Goal: Transaction & Acquisition: Download file/media

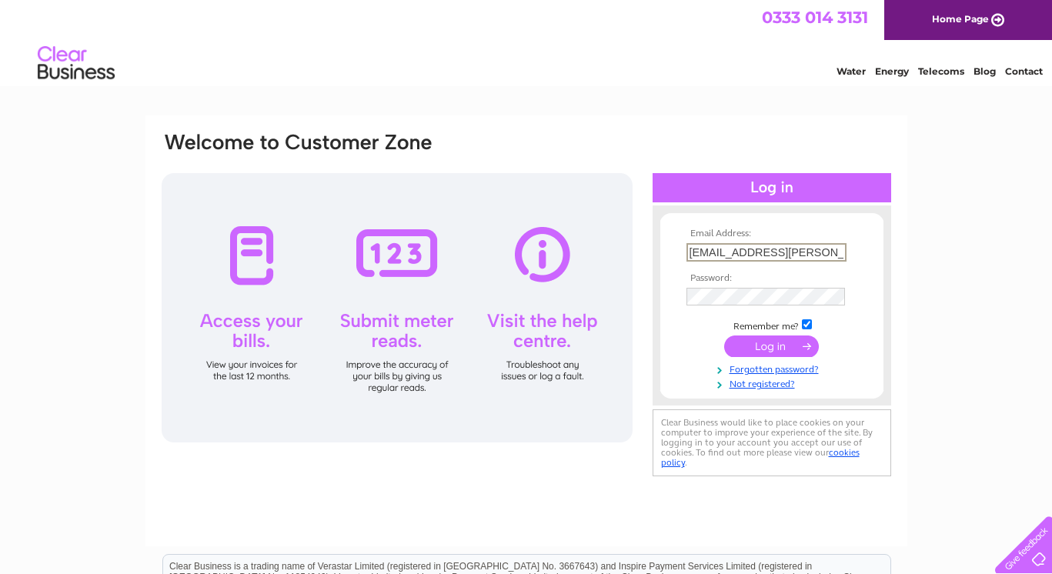
type input "accounts@stanley-r-harris.co.uk"
click at [771, 345] on input "submit" at bounding box center [771, 346] width 95 height 22
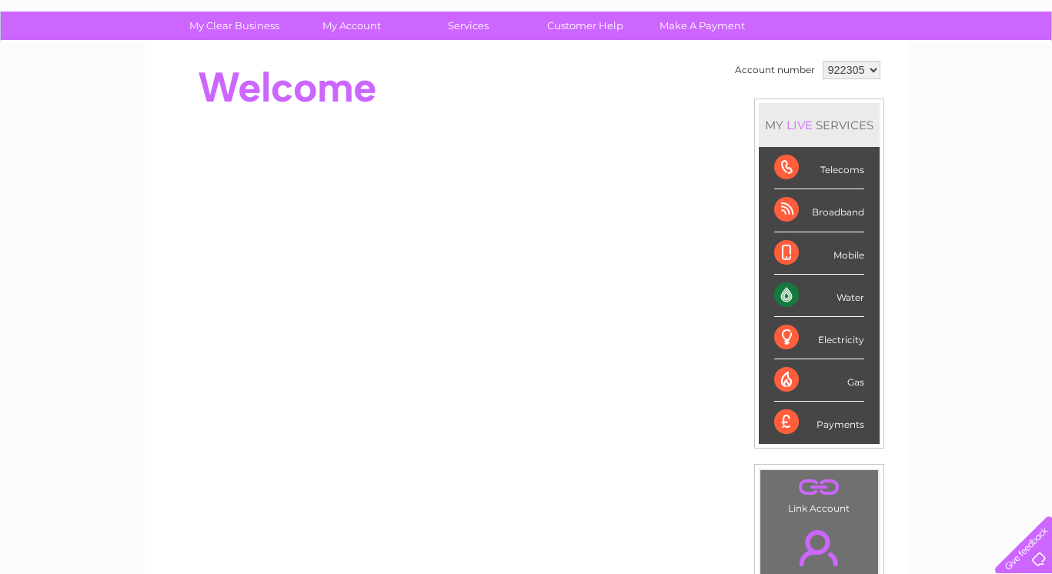
scroll to position [105, 0]
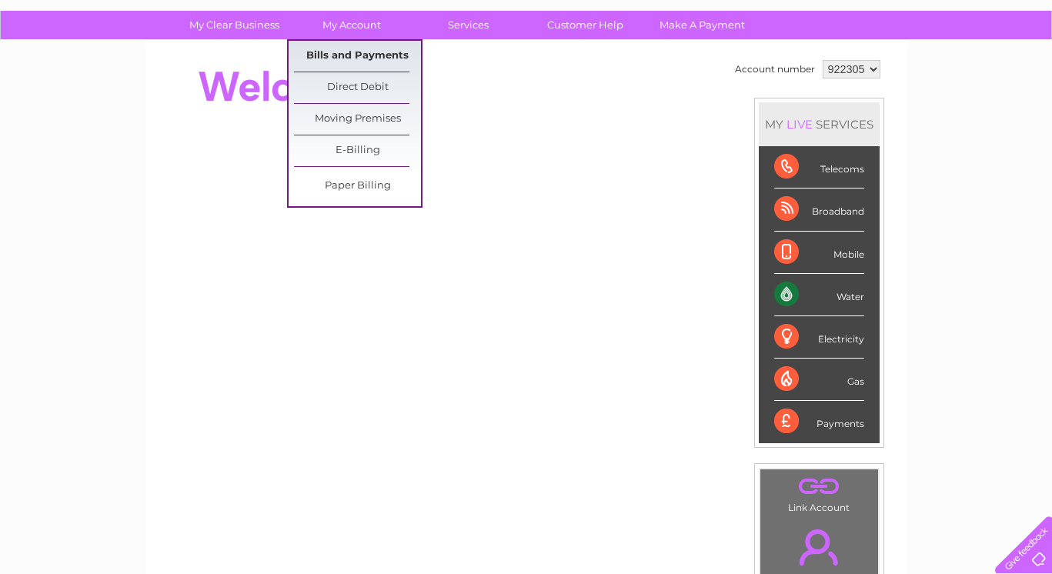
click at [373, 55] on link "Bills and Payments" at bounding box center [357, 56] width 127 height 31
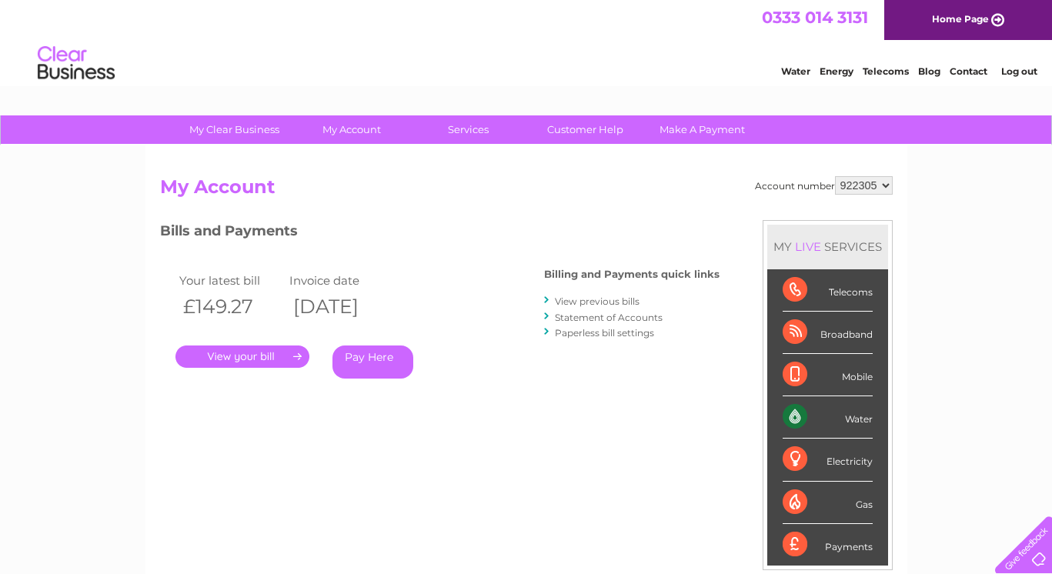
click at [271, 350] on link "." at bounding box center [242, 356] width 134 height 22
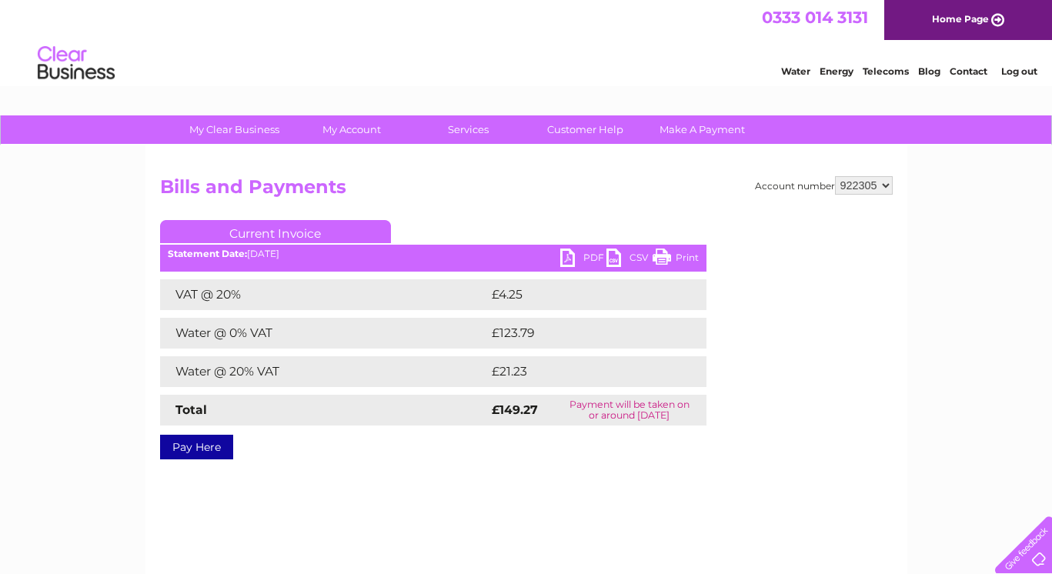
click at [570, 259] on link "PDF" at bounding box center [583, 260] width 46 height 22
